Goal: Information Seeking & Learning: Learn about a topic

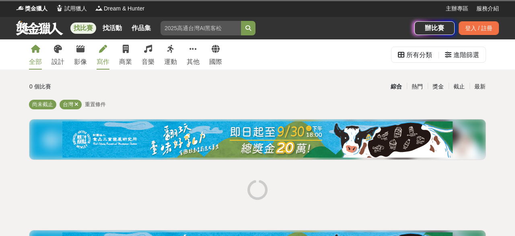
click at [100, 58] on div "寫作" at bounding box center [103, 62] width 13 height 10
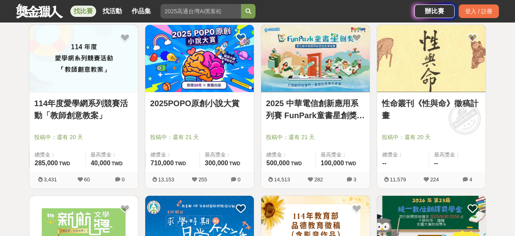
scroll to position [861, 0]
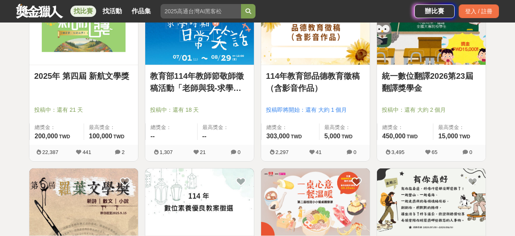
click at [116, 67] on div "[DATE] 第四屆 新航文學獎 投稿中：還有 21 天 總獎金： 200,000 200,000 TWD 最高獎金： 100,000 TWD" at bounding box center [83, 105] width 109 height 80
click at [76, 79] on link "2025年 第四屆 新航文學獎" at bounding box center [83, 76] width 99 height 12
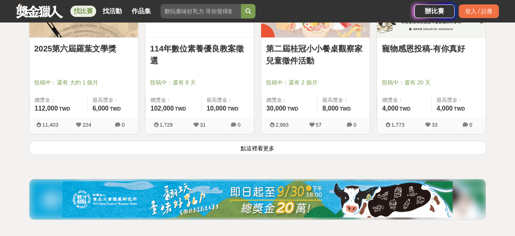
click at [65, 49] on link "2025第六屆羅葉文學獎" at bounding box center [83, 49] width 99 height 12
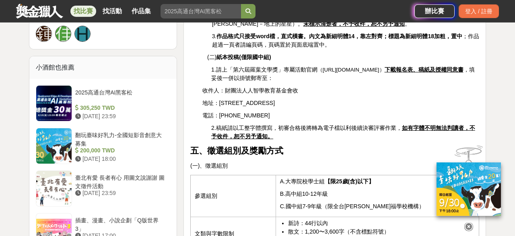
scroll to position [617, 0]
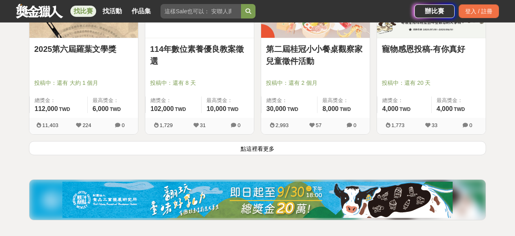
scroll to position [1060, 0]
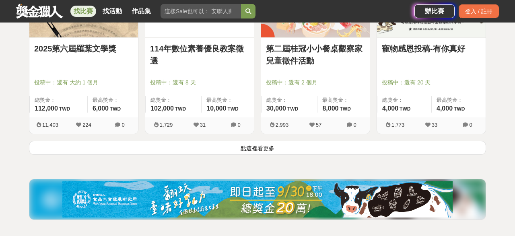
click at [288, 151] on button "點這裡看更多" at bounding box center [257, 148] width 457 height 14
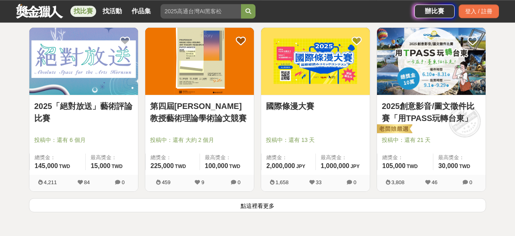
scroll to position [2050, 0]
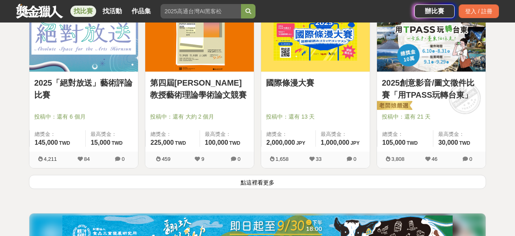
click at [266, 175] on button "點這裡看更多" at bounding box center [257, 182] width 457 height 14
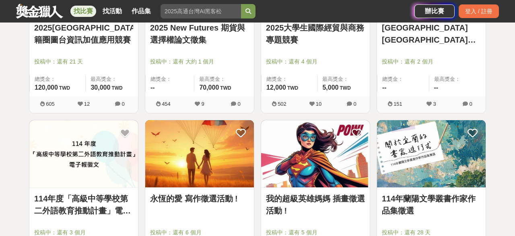
scroll to position [2644, 0]
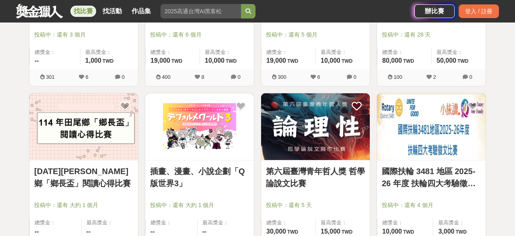
click at [183, 173] on link "插畫、漫畫、小說企劃「Q版世界3」" at bounding box center [199, 177] width 99 height 24
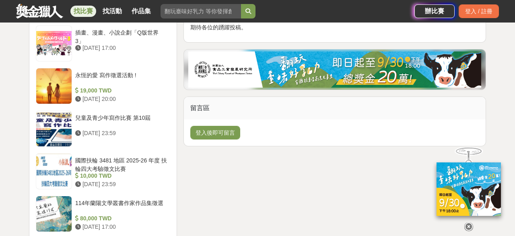
scroll to position [1013, 0]
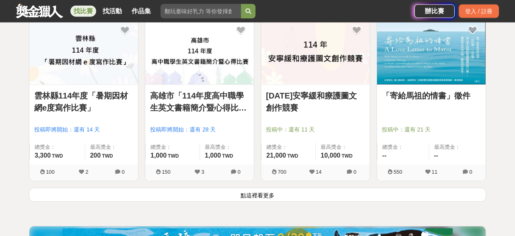
scroll to position [3038, 0]
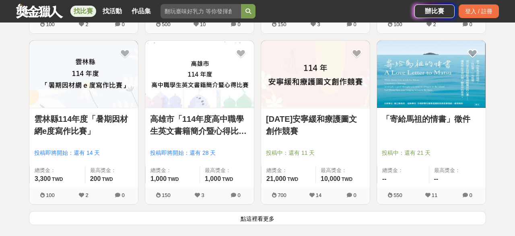
click at [262, 211] on button "點這裡看更多" at bounding box center [257, 218] width 457 height 14
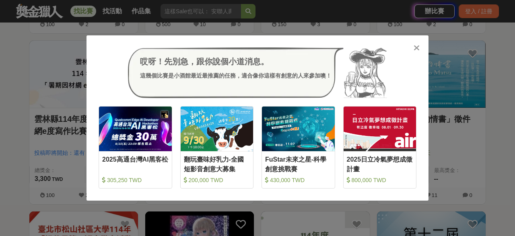
click at [20, 86] on div "哎呀！先別急，跟你說個小道消息。 這幾個比賽是小酒館最近最推薦的任務，適合像你這樣有創意的人來參加噢！ 收藏 2025高通台灣AI黑客松 305,250 TW…" at bounding box center [257, 118] width 515 height 236
